Goal: Task Accomplishment & Management: Manage account settings

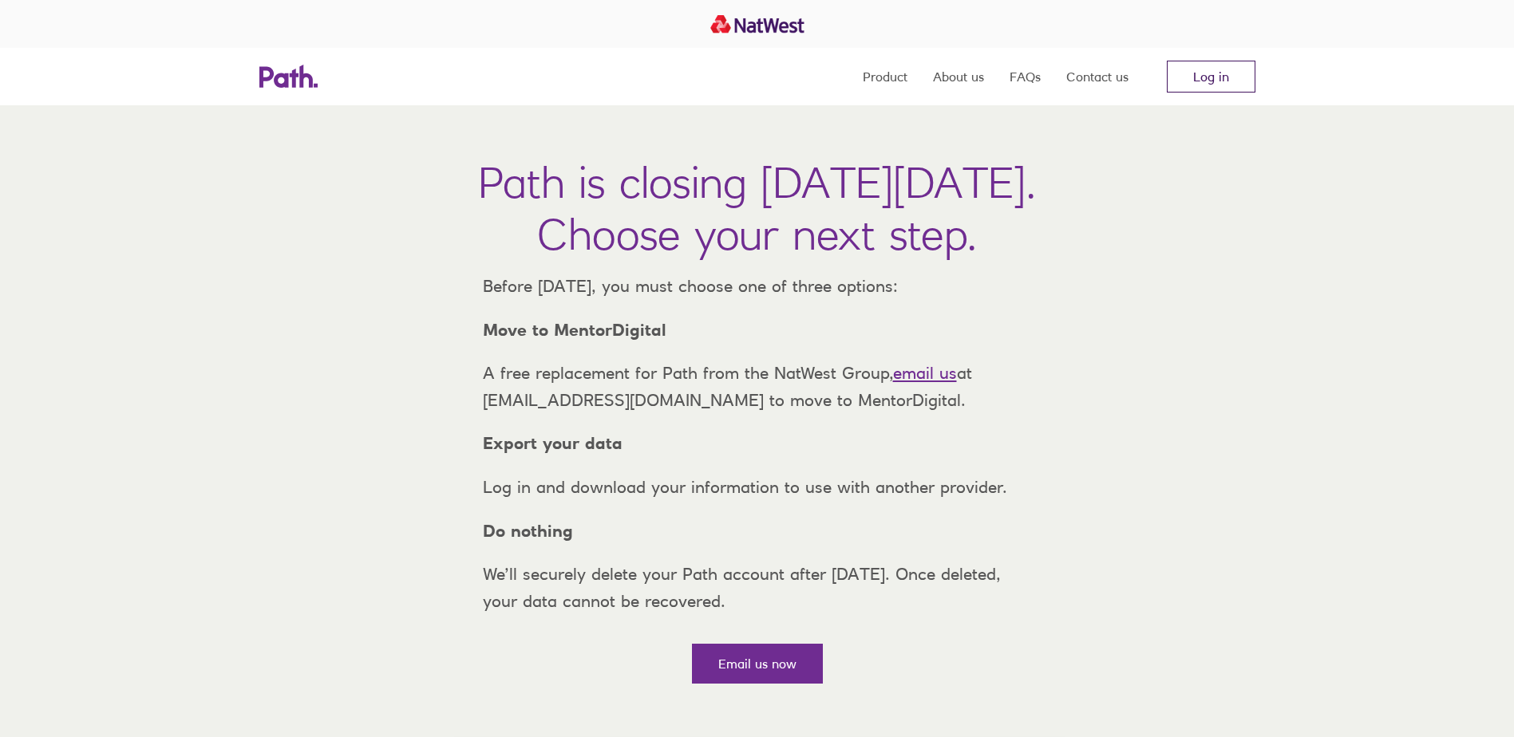
click at [1208, 65] on link "Log in" at bounding box center [1211, 77] width 89 height 32
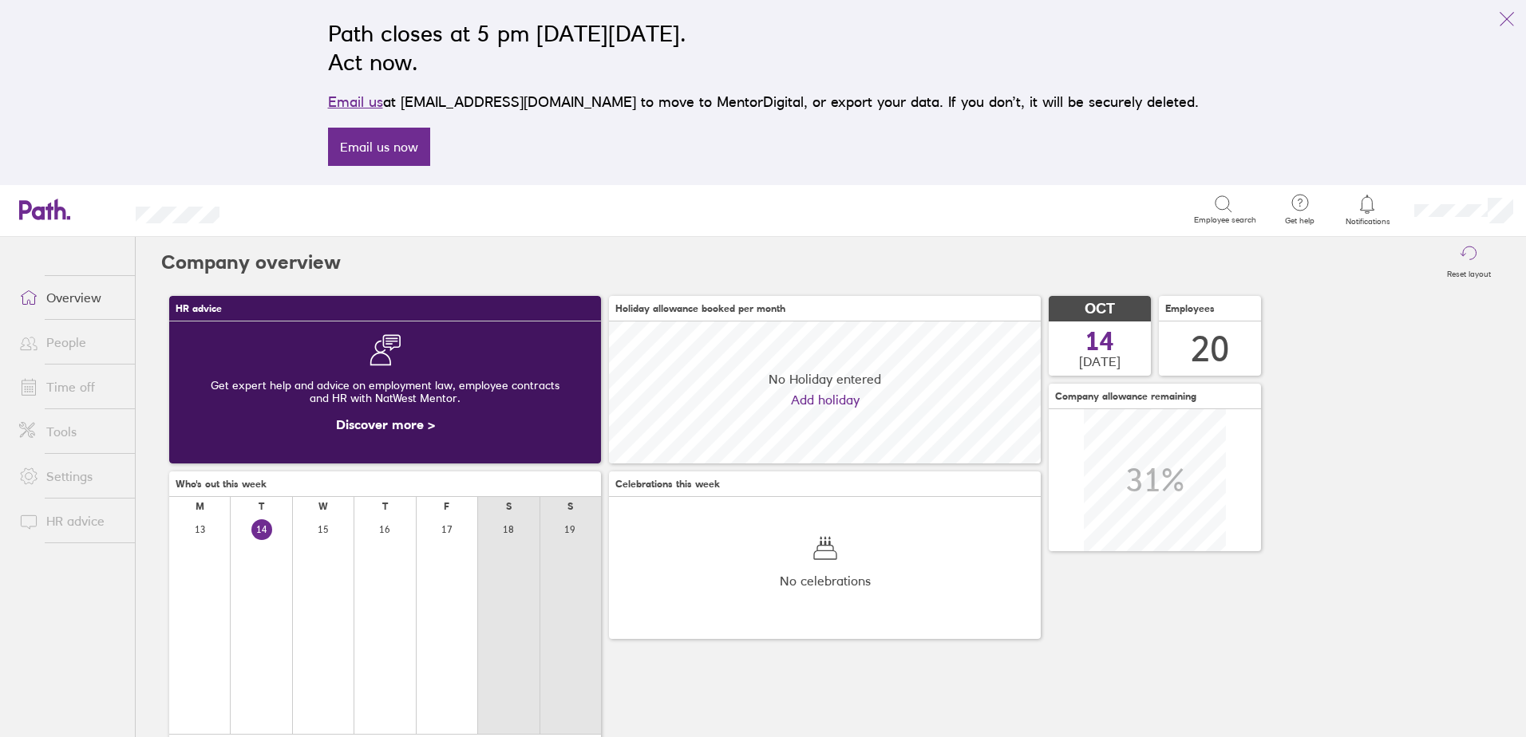
scroll to position [142, 432]
click at [72, 353] on link "People" at bounding box center [70, 342] width 128 height 32
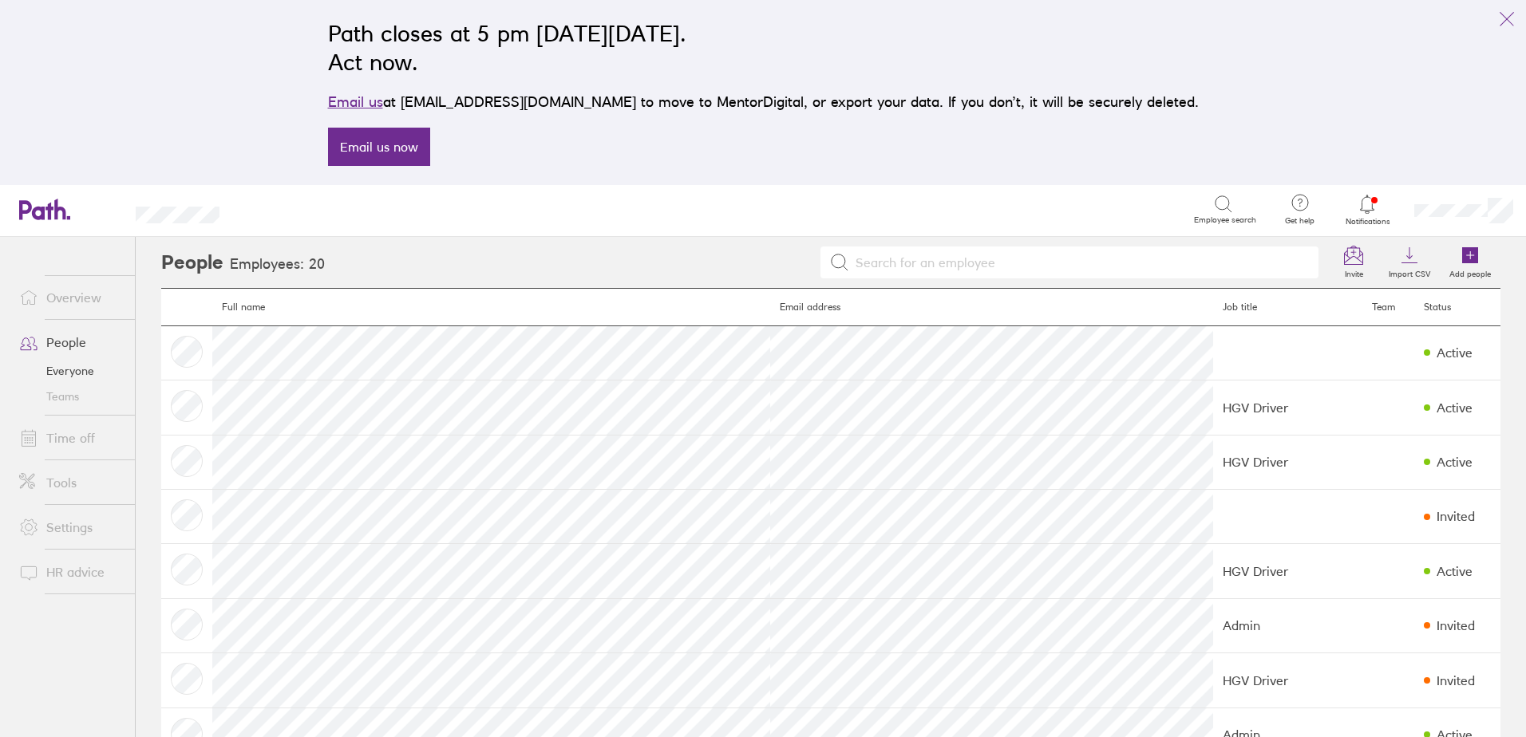
click at [91, 440] on link "Time off" at bounding box center [70, 438] width 128 height 32
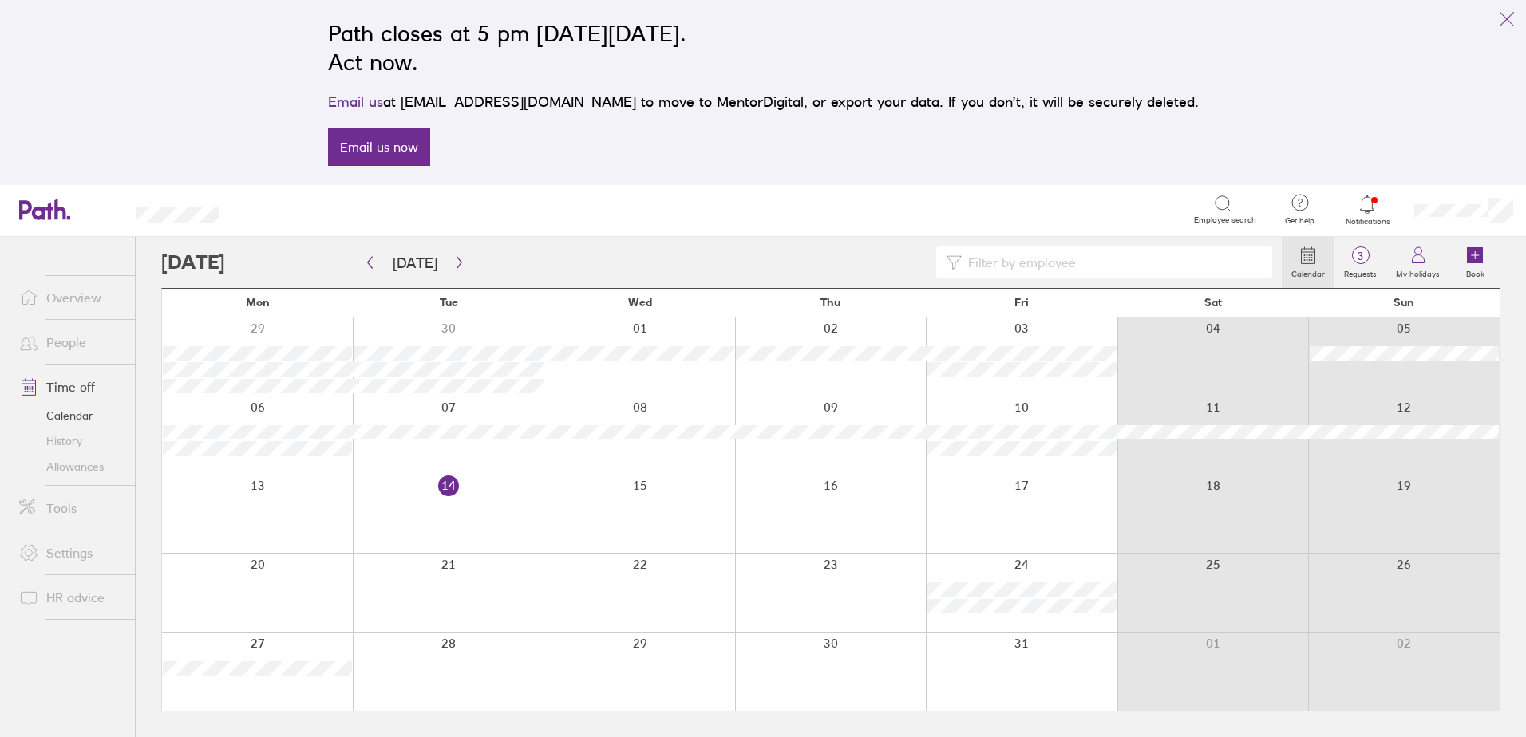
click at [66, 461] on link "Allowances" at bounding box center [70, 467] width 128 height 26
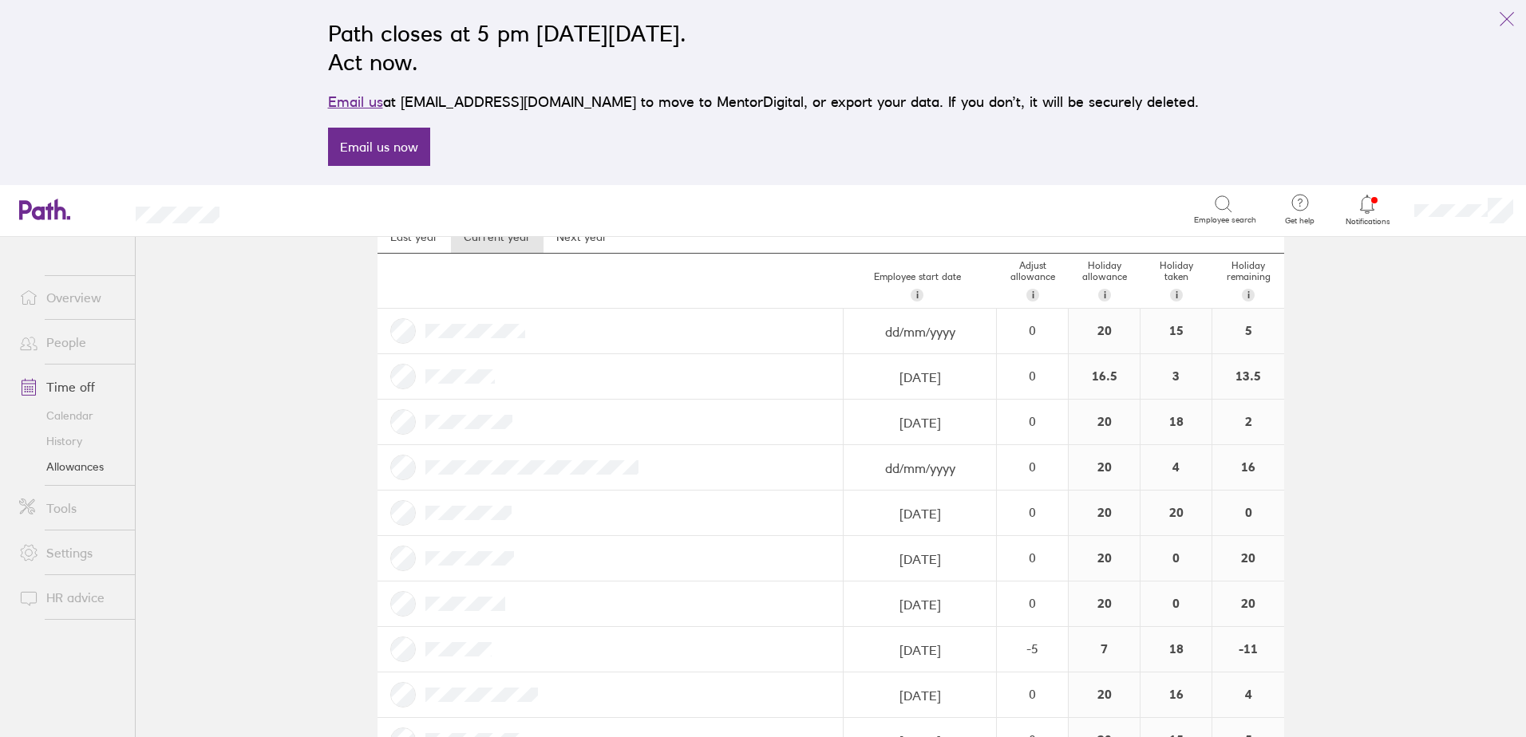
scroll to position [160, 0]
